Goal: Task Accomplishment & Management: Complete application form

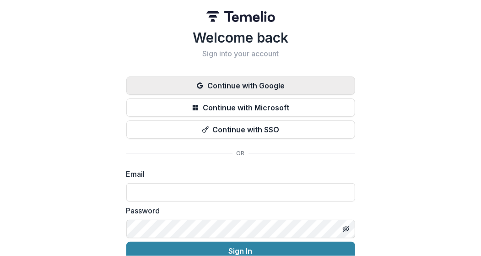
click at [262, 84] on button "Continue with Google" at bounding box center [240, 85] width 229 height 18
click at [262, 88] on button "Continue with Google" at bounding box center [240, 85] width 229 height 18
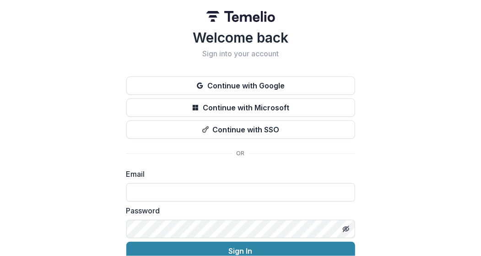
click at [441, 43] on div "Welcome back Sign into your account Continue with Google Continue with Microsof…" at bounding box center [240, 146] width 481 height 292
click at [333, 188] on input at bounding box center [240, 192] width 229 height 18
type input "**********"
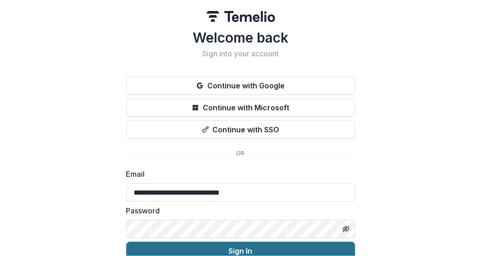
click at [260, 250] on button "Sign In" at bounding box center [240, 251] width 229 height 18
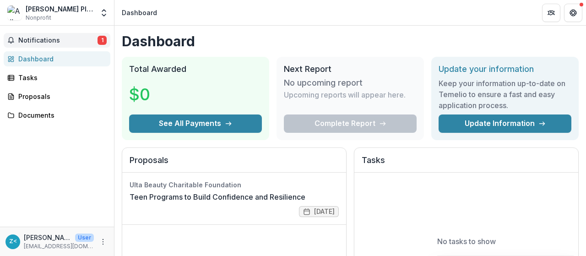
click at [56, 41] on span "Notifications" at bounding box center [57, 41] width 79 height 8
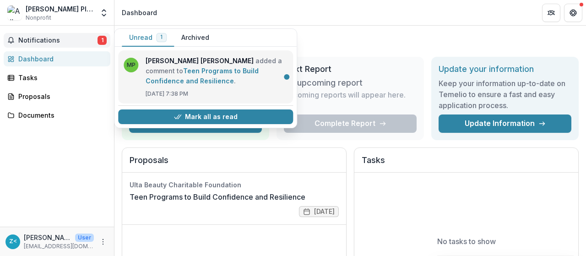
click at [168, 71] on link "Teen Programs to Build Confidence and Resilience" at bounding box center [202, 76] width 113 height 18
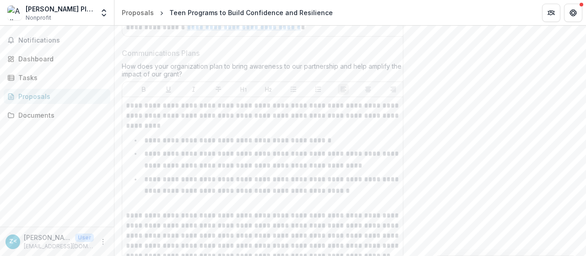
scroll to position [1994, 0]
